Goal: Task Accomplishment & Management: Complete application form

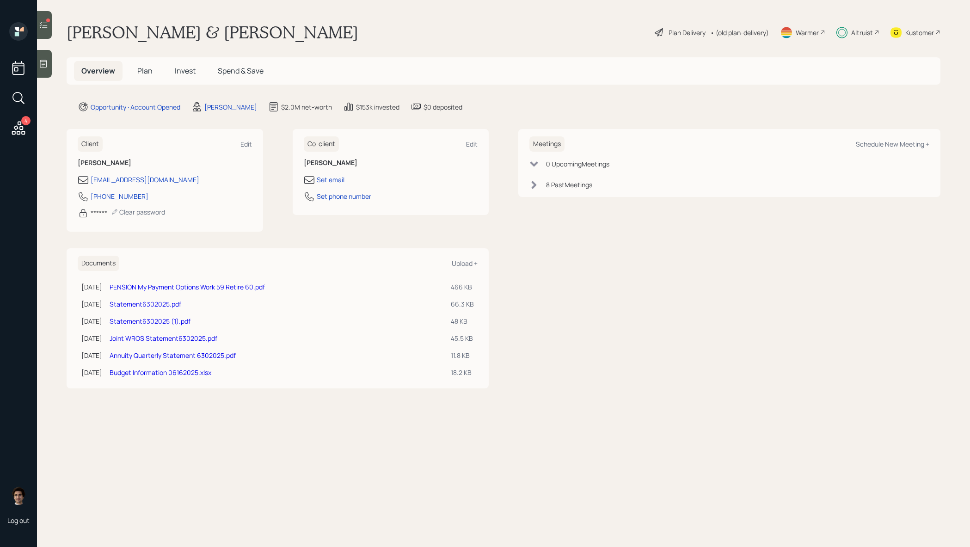
click at [218, 288] on link "PENSION My Payment Options Work 59 Retire 60.pdf" at bounding box center [187, 287] width 155 height 9
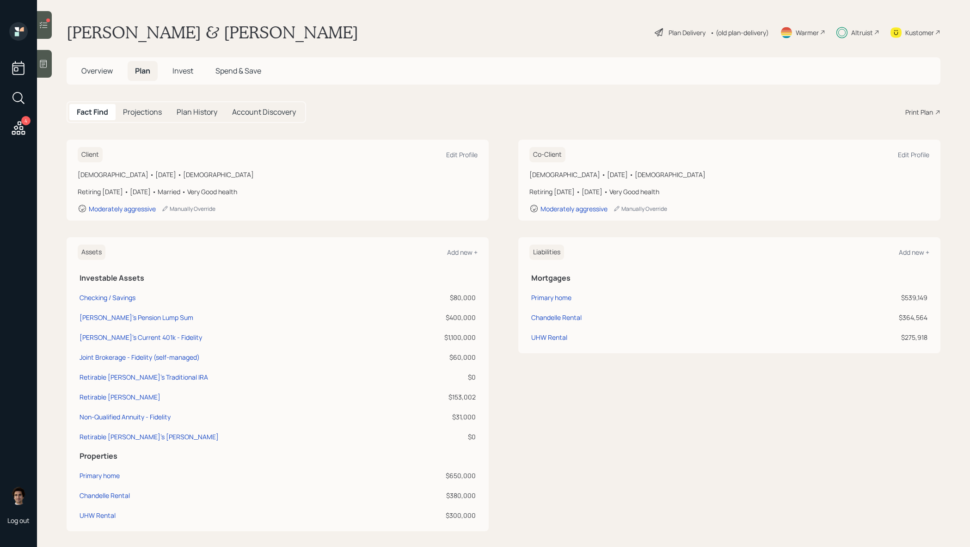
click at [102, 72] on span "Overview" at bounding box center [96, 71] width 31 height 10
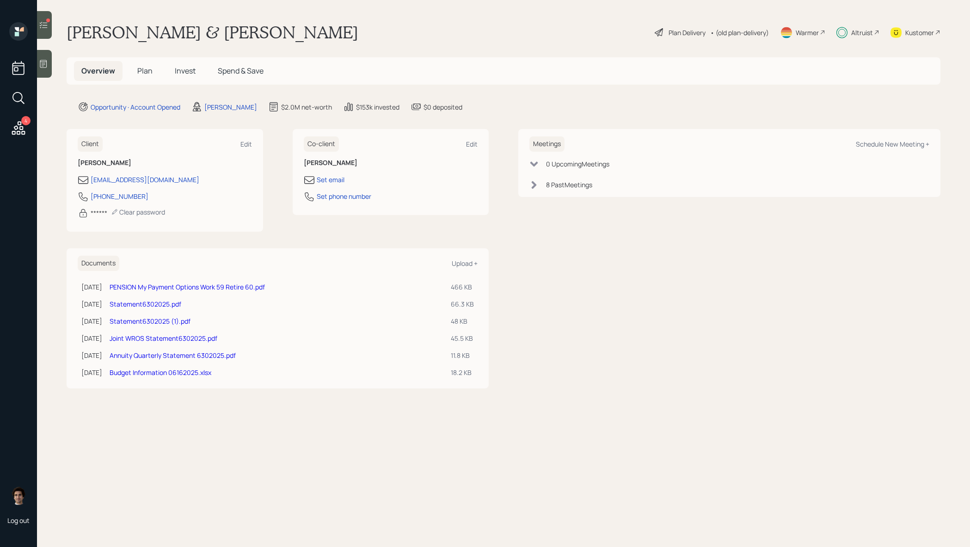
click at [152, 77] on h5 "Plan" at bounding box center [145, 71] width 30 height 20
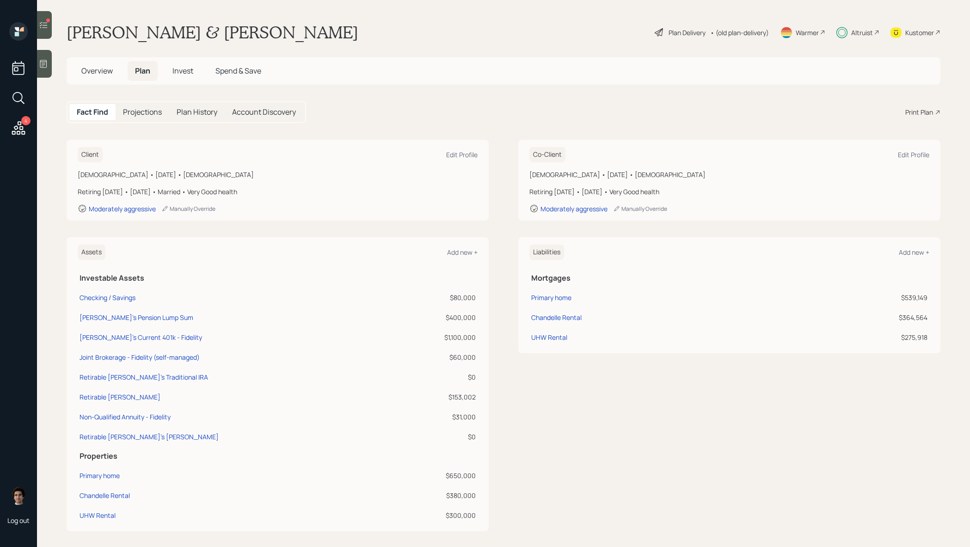
click at [672, 29] on div "Plan Delivery" at bounding box center [687, 33] width 37 height 10
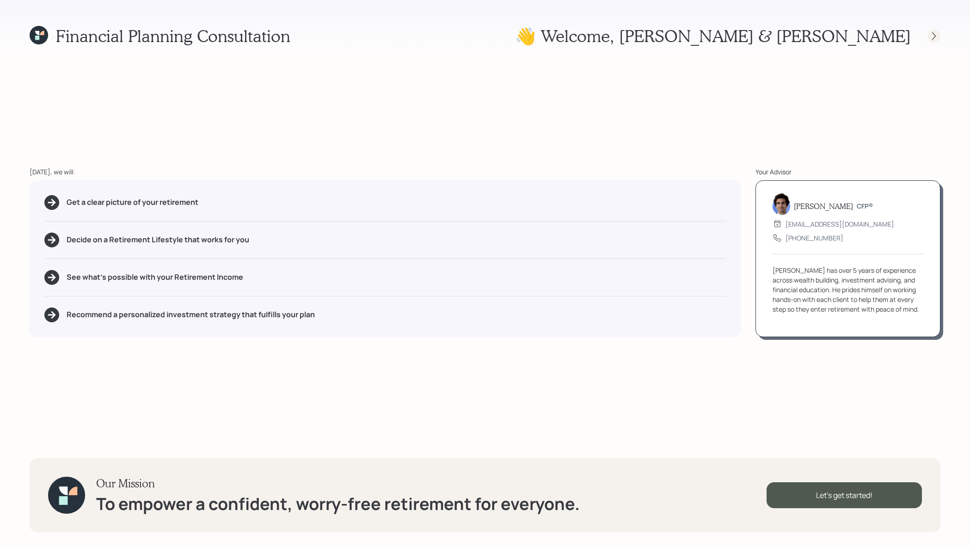
click at [932, 38] on icon at bounding box center [934, 35] width 9 height 9
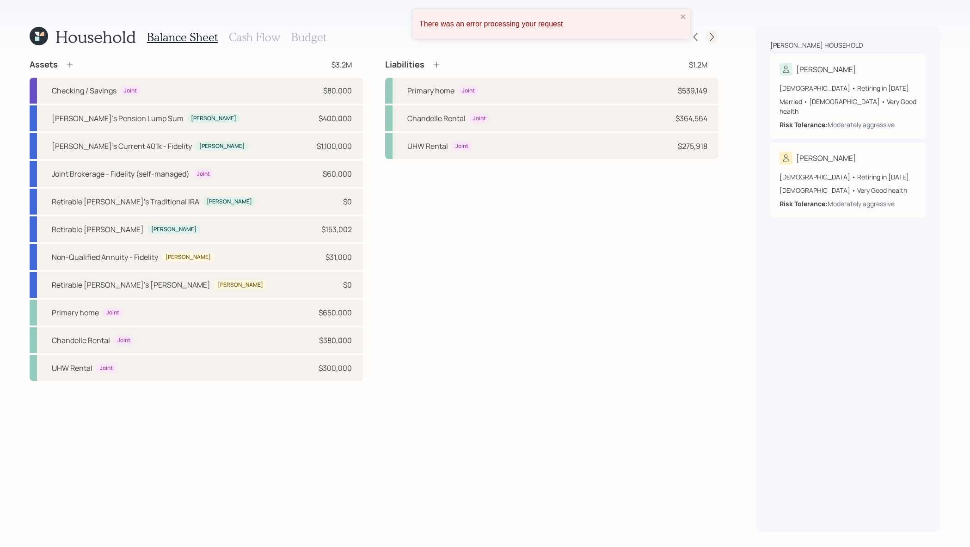
click at [717, 41] on div at bounding box center [712, 37] width 13 height 13
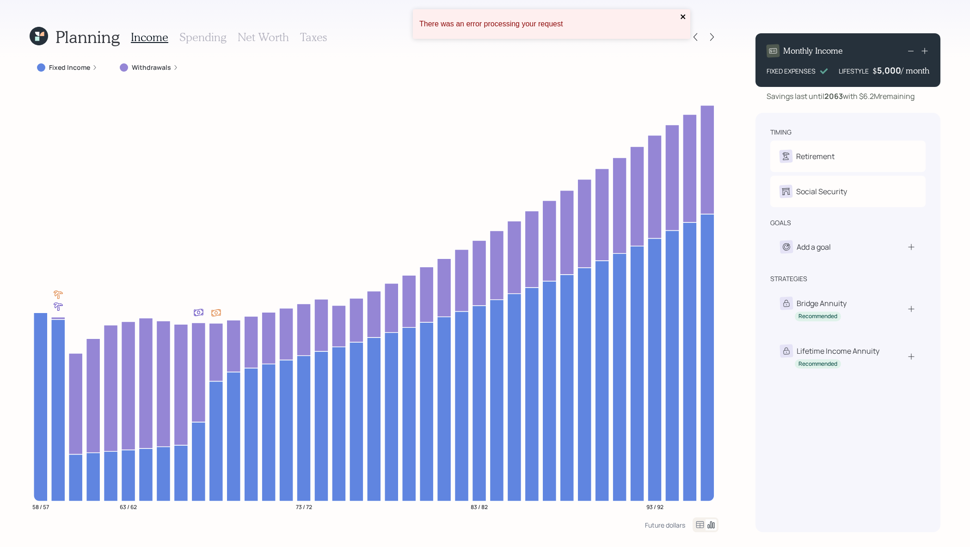
click at [682, 14] on icon "close" at bounding box center [683, 16] width 6 height 7
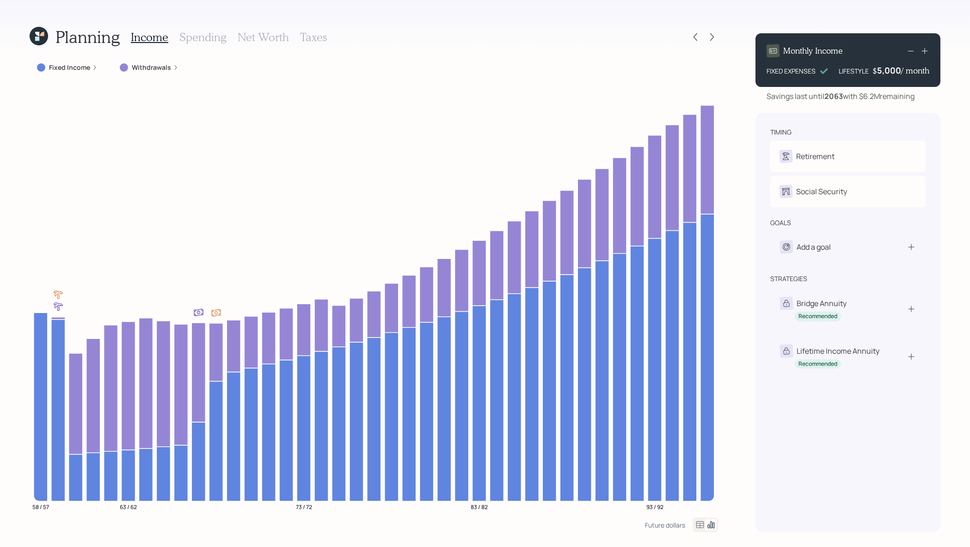
click at [77, 68] on label "Fixed Income" at bounding box center [69, 67] width 41 height 9
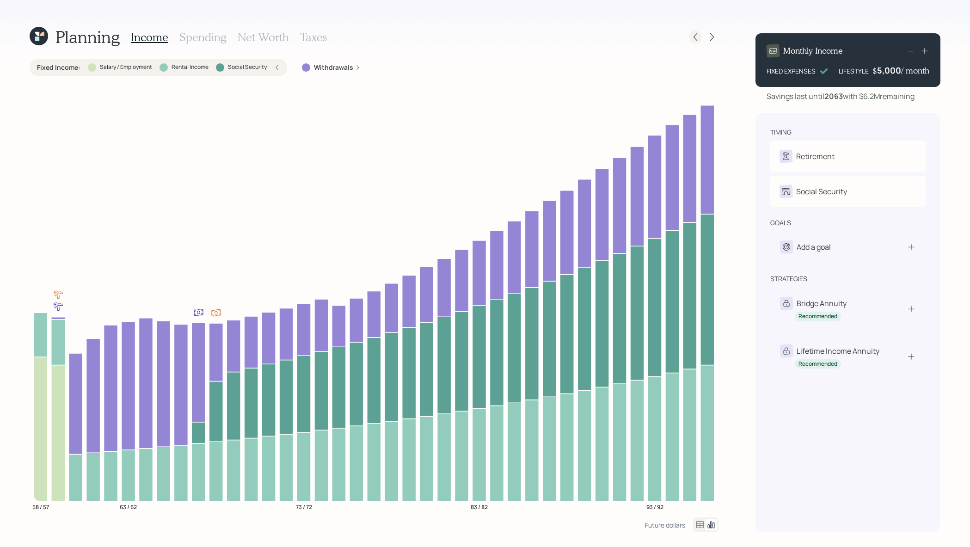
click at [697, 35] on icon at bounding box center [695, 36] width 9 height 9
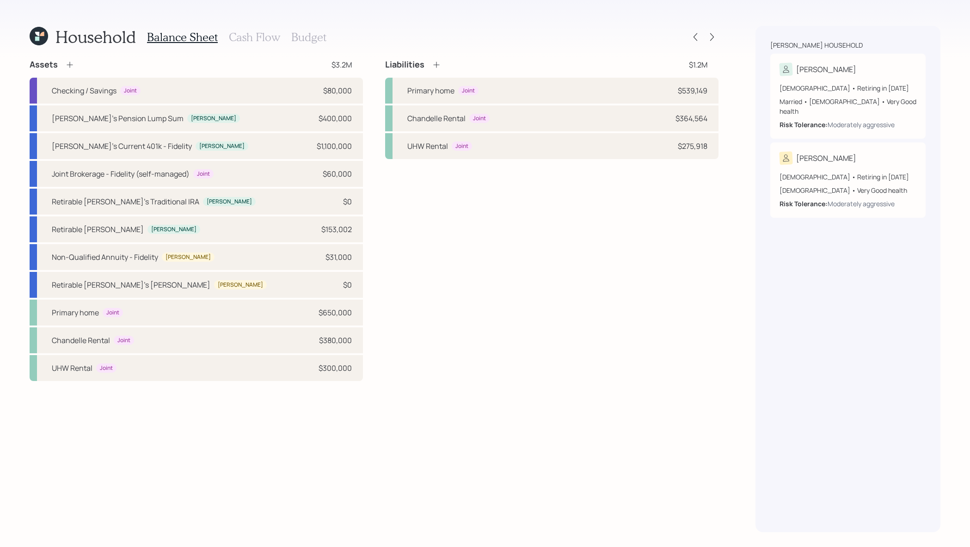
click at [257, 26] on div "Balance Sheet Cash Flow Budget" at bounding box center [236, 37] width 179 height 22
click at [257, 36] on h3 "Cash Flow" at bounding box center [254, 37] width 51 height 13
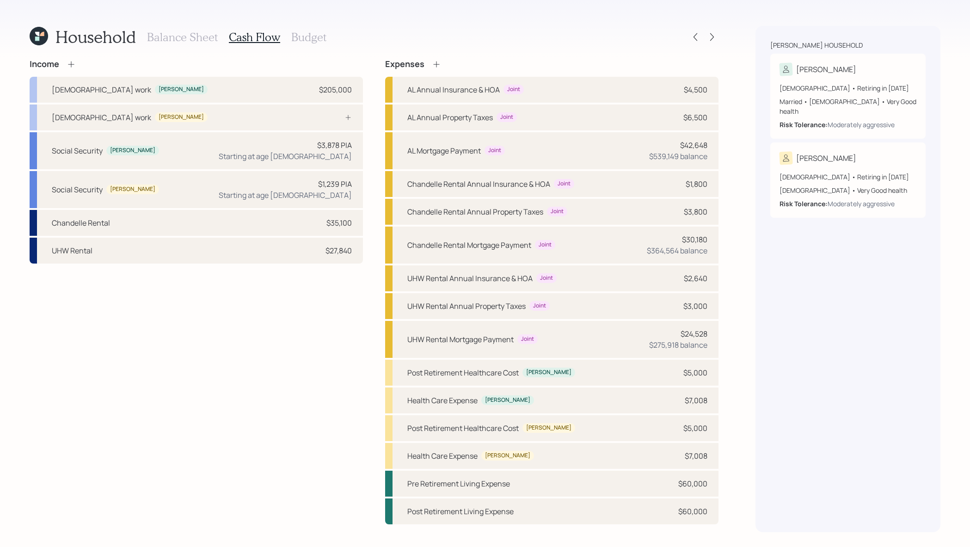
click at [74, 64] on icon at bounding box center [71, 64] width 9 height 9
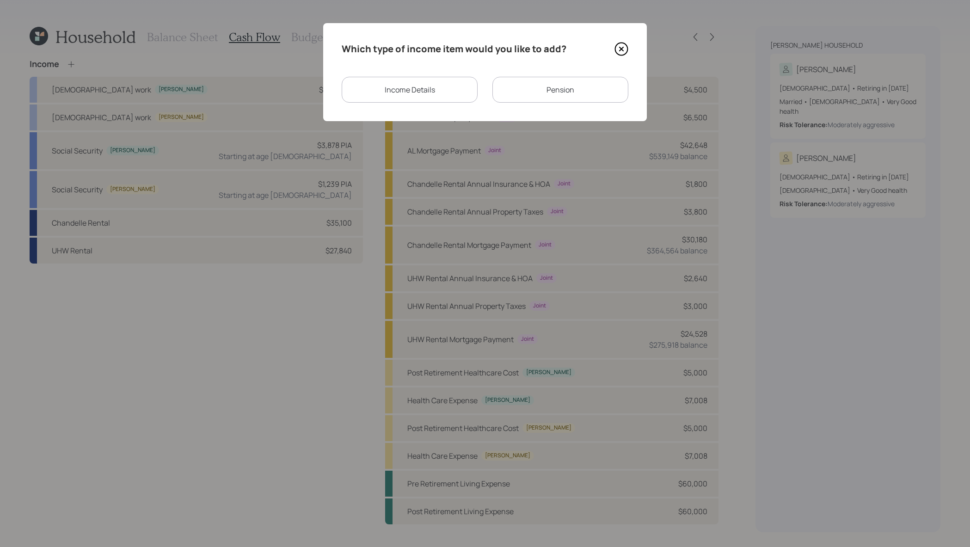
click at [559, 86] on div "Pension" at bounding box center [561, 90] width 136 height 26
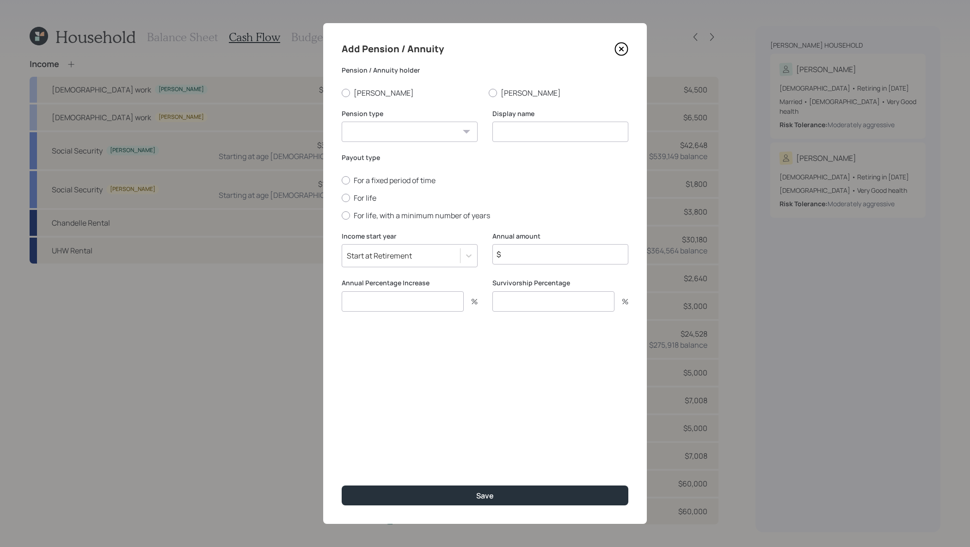
click at [361, 86] on div "Pension / Annuity holder Derek Kristie" at bounding box center [485, 82] width 287 height 32
click at [361, 91] on label "Derek" at bounding box center [412, 93] width 140 height 10
click at [342, 93] on input "Derek" at bounding box center [341, 93] width 0 height 0
radio input "true"
click at [391, 124] on select "Pension Annuity" at bounding box center [410, 132] width 136 height 20
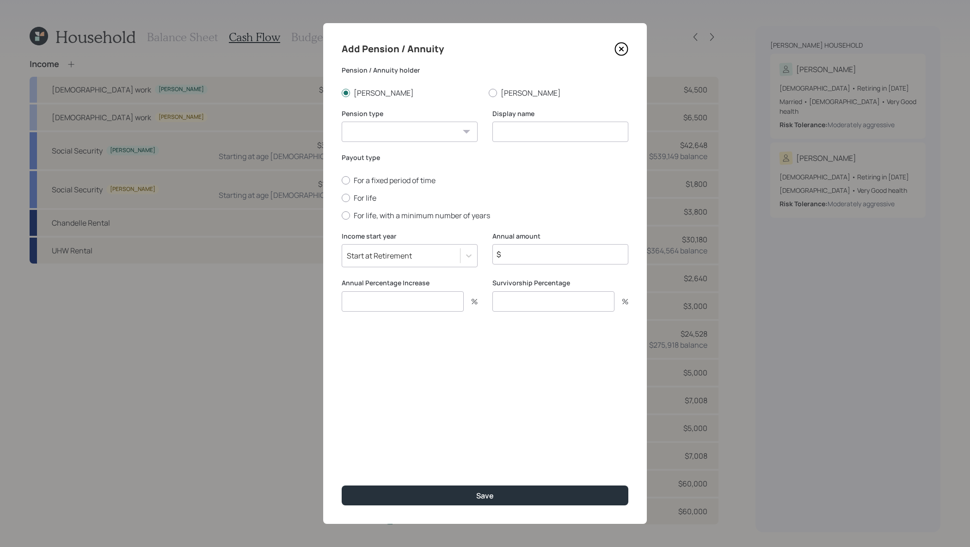
select select "pension"
click at [342, 122] on select "Pension Annuity" at bounding box center [410, 132] width 136 height 20
click at [549, 125] on input at bounding box center [561, 132] width 136 height 20
type input "Pension"
click at [564, 269] on div "Annual amount $" at bounding box center [561, 255] width 136 height 47
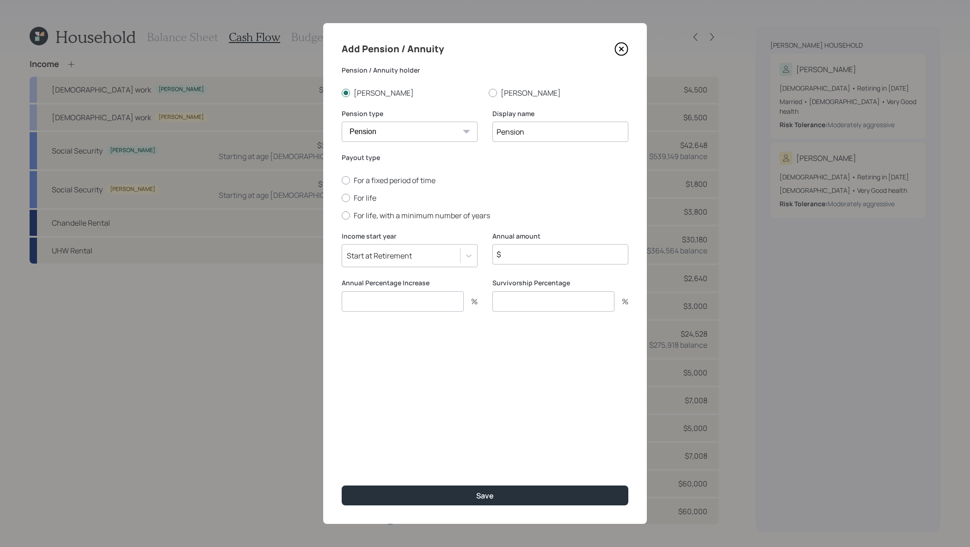
click at [568, 242] on div "Annual amount $" at bounding box center [561, 248] width 136 height 33
click at [568, 246] on input "$" at bounding box center [561, 254] width 136 height 20
click at [568, 250] on input "$" at bounding box center [561, 254] width 136 height 20
type input "$ 30,000"
click at [445, 296] on input "number" at bounding box center [403, 301] width 122 height 20
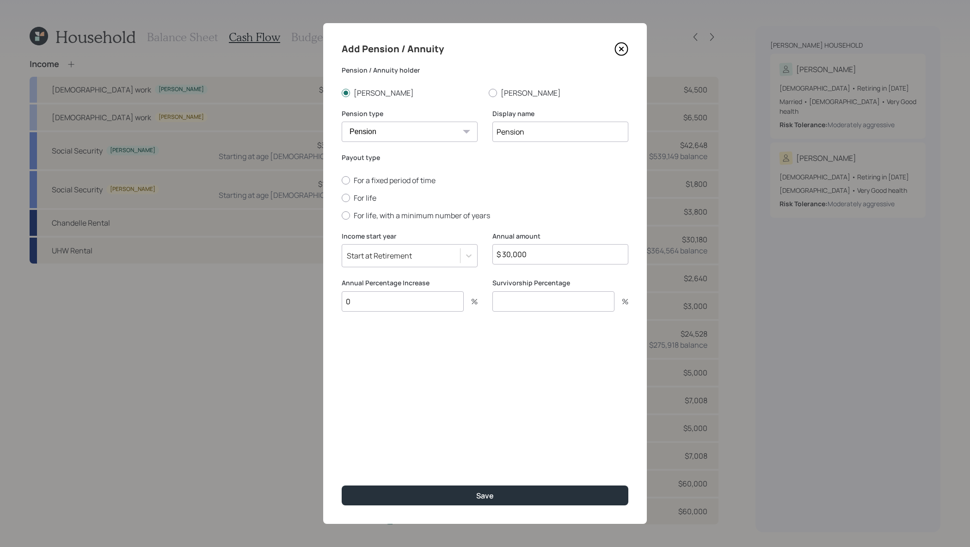
type input "0"
click at [549, 305] on input "number" at bounding box center [554, 301] width 122 height 20
type input "100"
click at [372, 200] on label "For life" at bounding box center [485, 198] width 287 height 10
click at [342, 198] on input "For life" at bounding box center [341, 198] width 0 height 0
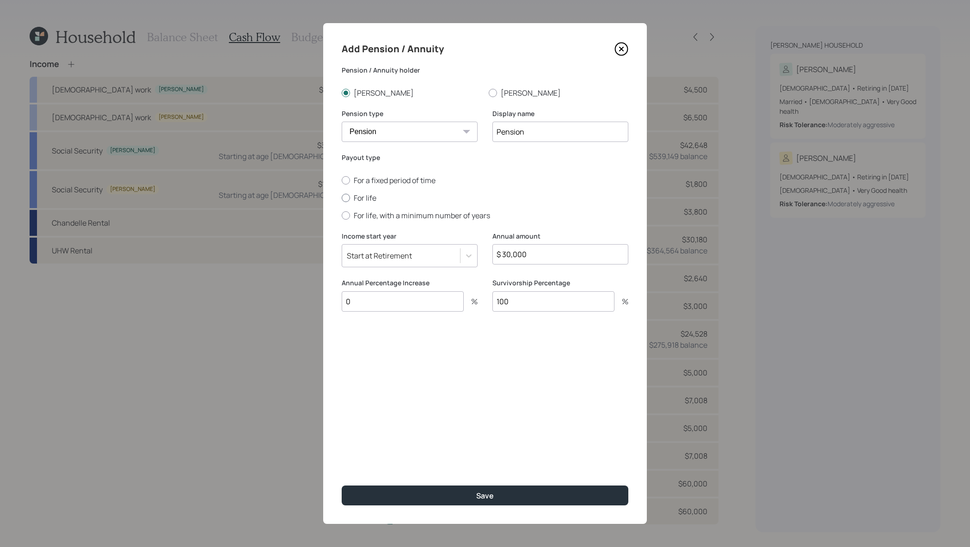
radio input "true"
click at [529, 491] on button "Save" at bounding box center [485, 496] width 287 height 20
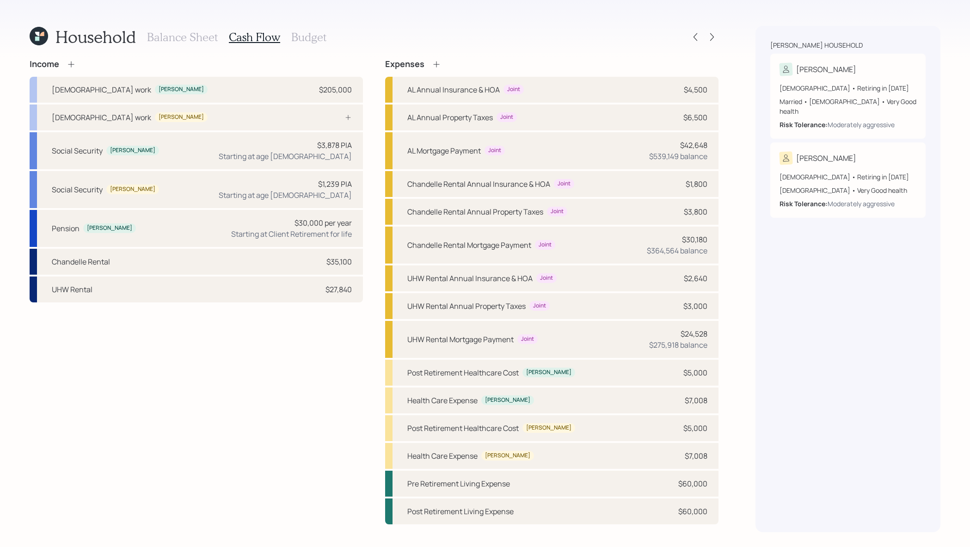
click at [719, 32] on div "Household Balance Sheet Cash Flow Budget Income Full-time work Derek $205,000 F…" at bounding box center [485, 273] width 970 height 547
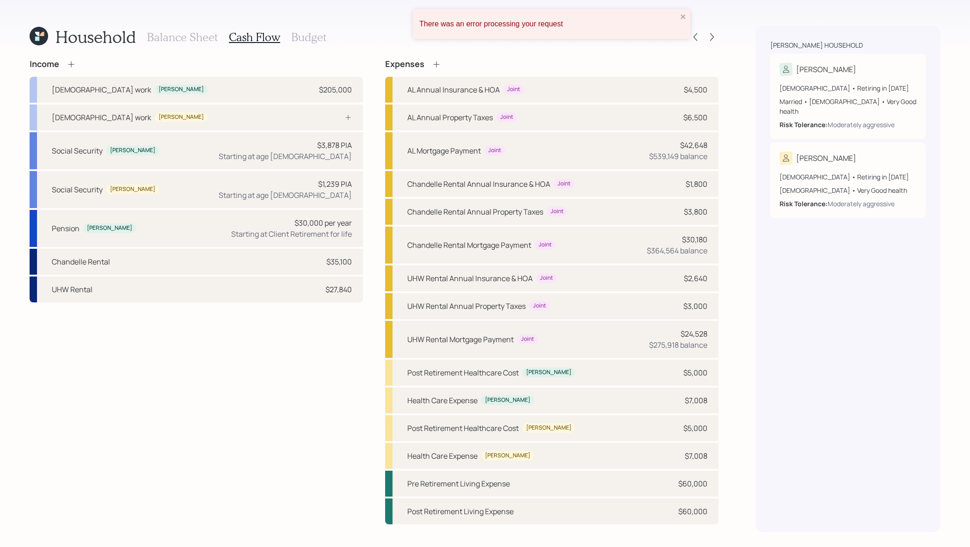
click at [719, 36] on div "Household Balance Sheet Cash Flow Budget Income Full-time work Derek $205,000 F…" at bounding box center [485, 273] width 970 height 547
click at [685, 15] on icon "close" at bounding box center [683, 16] width 5 height 5
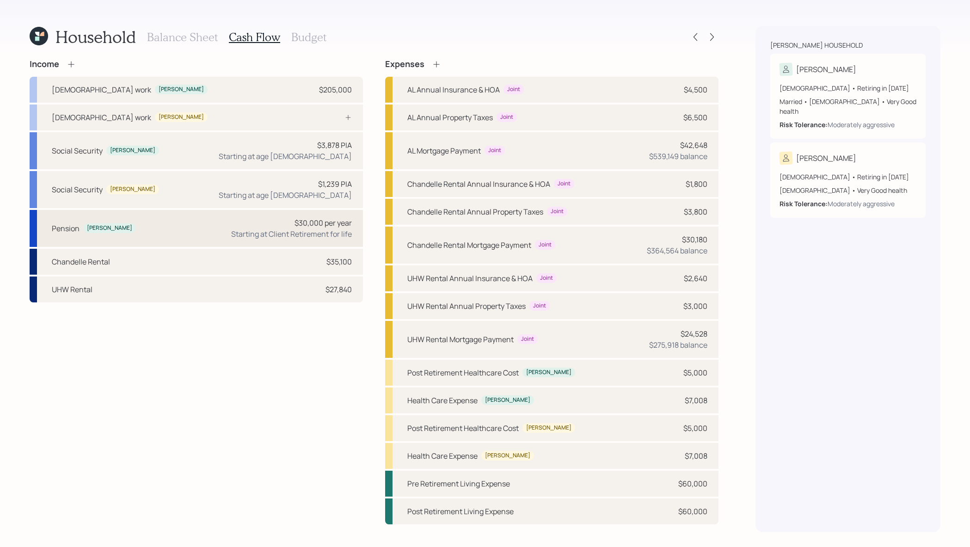
click at [245, 242] on div "Pension Derek $30,000 per year Starting at Client Retirement for life" at bounding box center [197, 228] width 334 height 37
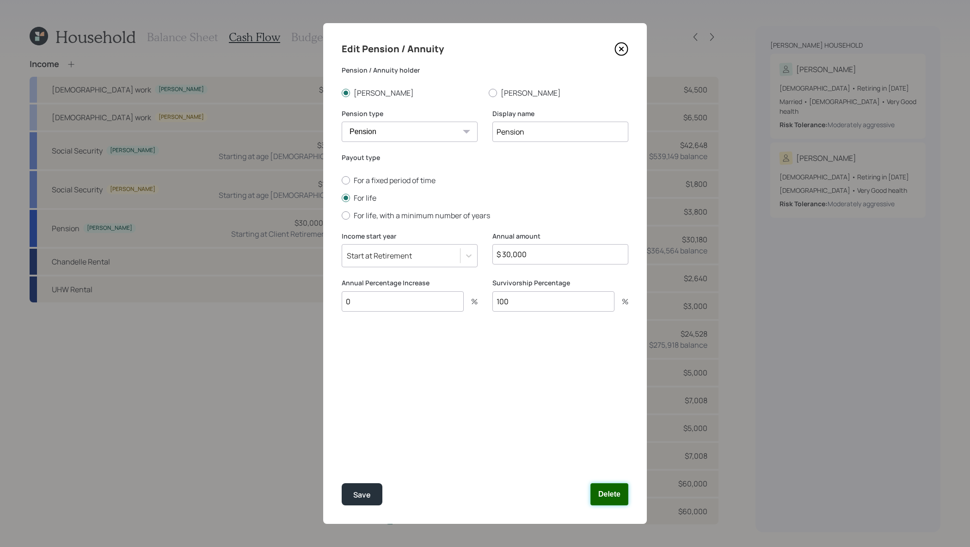
click at [614, 502] on button "Delete" at bounding box center [610, 494] width 38 height 22
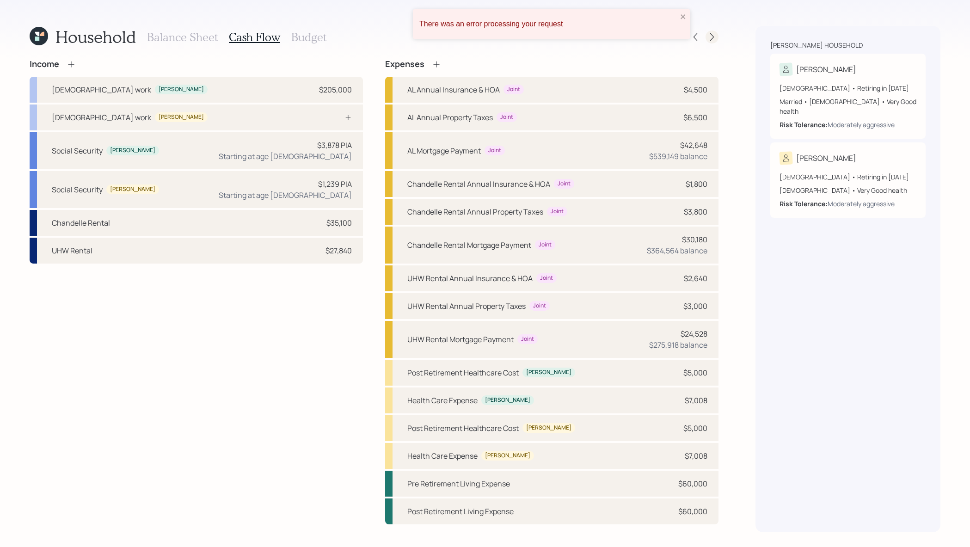
click at [713, 35] on icon at bounding box center [712, 36] width 9 height 9
